Goal: Use online tool/utility: Use online tool/utility

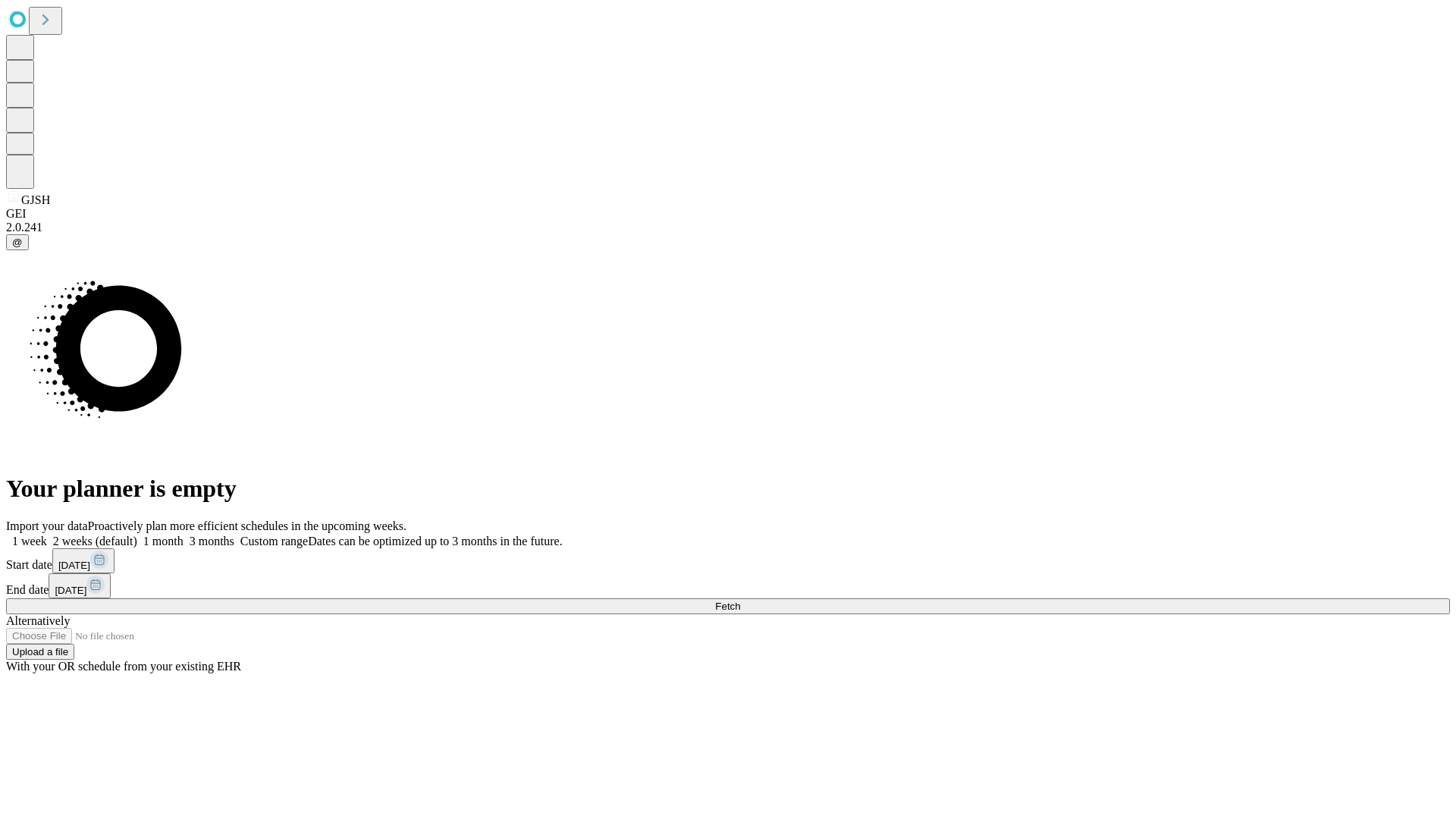
click at [740, 600] on span "Fetch" at bounding box center [728, 606] width 25 height 12
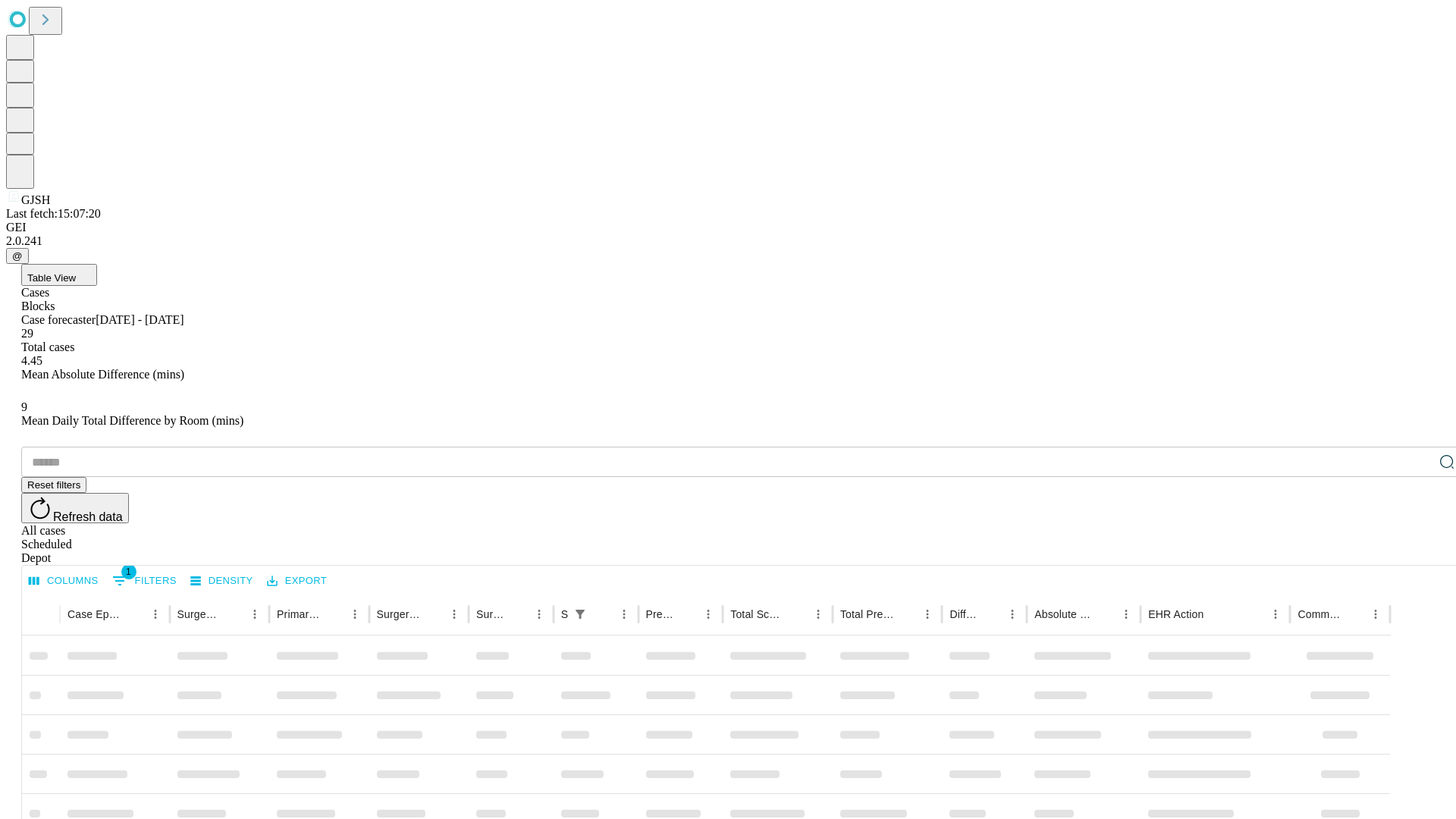
click at [1416, 551] on div "Depot" at bounding box center [743, 558] width 1444 height 14
